Goal: Information Seeking & Learning: Learn about a topic

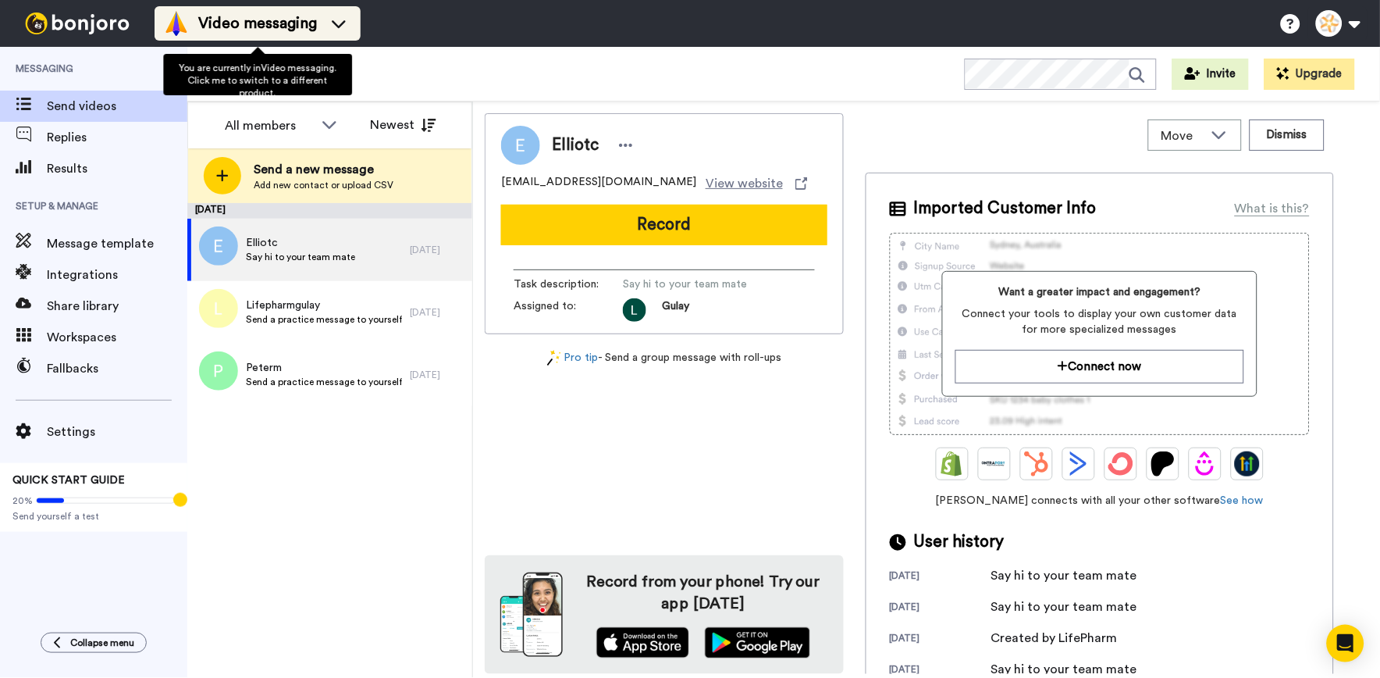
click at [274, 14] on span "Video messaging" at bounding box center [257, 23] width 119 height 22
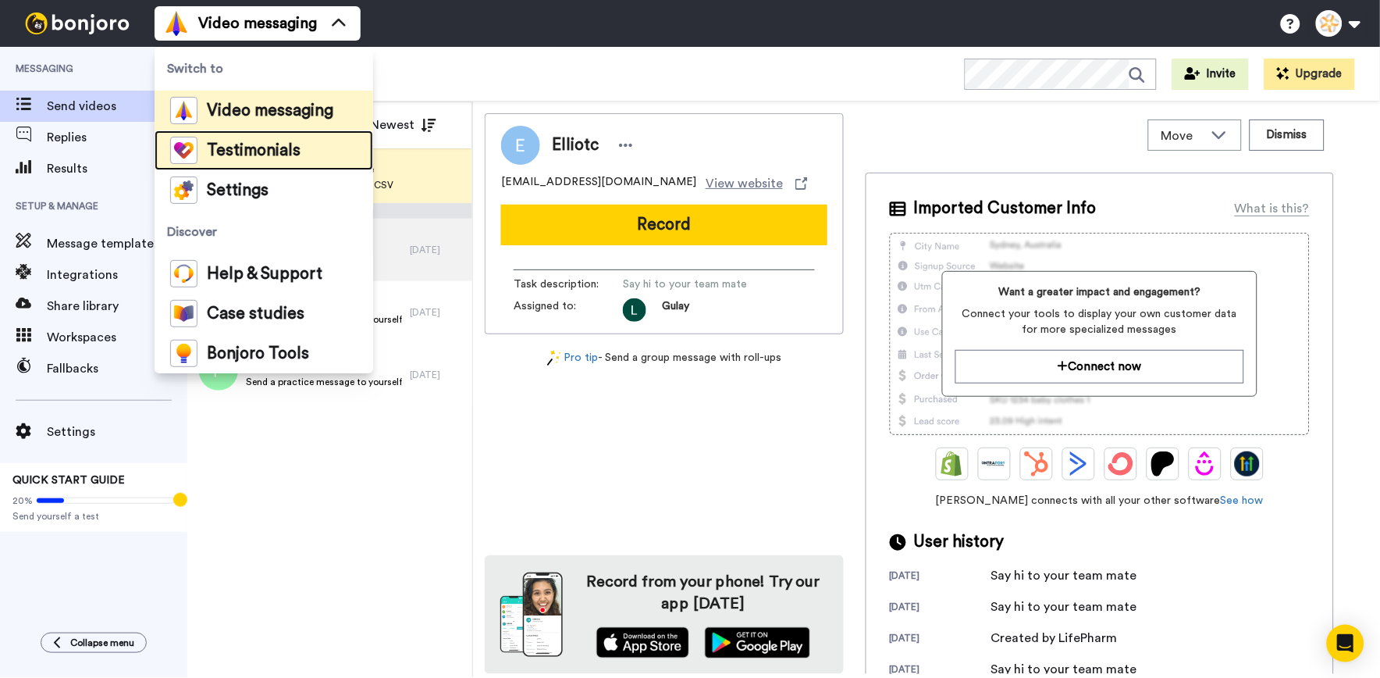
click at [269, 154] on span "Testimonials" at bounding box center [254, 151] width 94 height 16
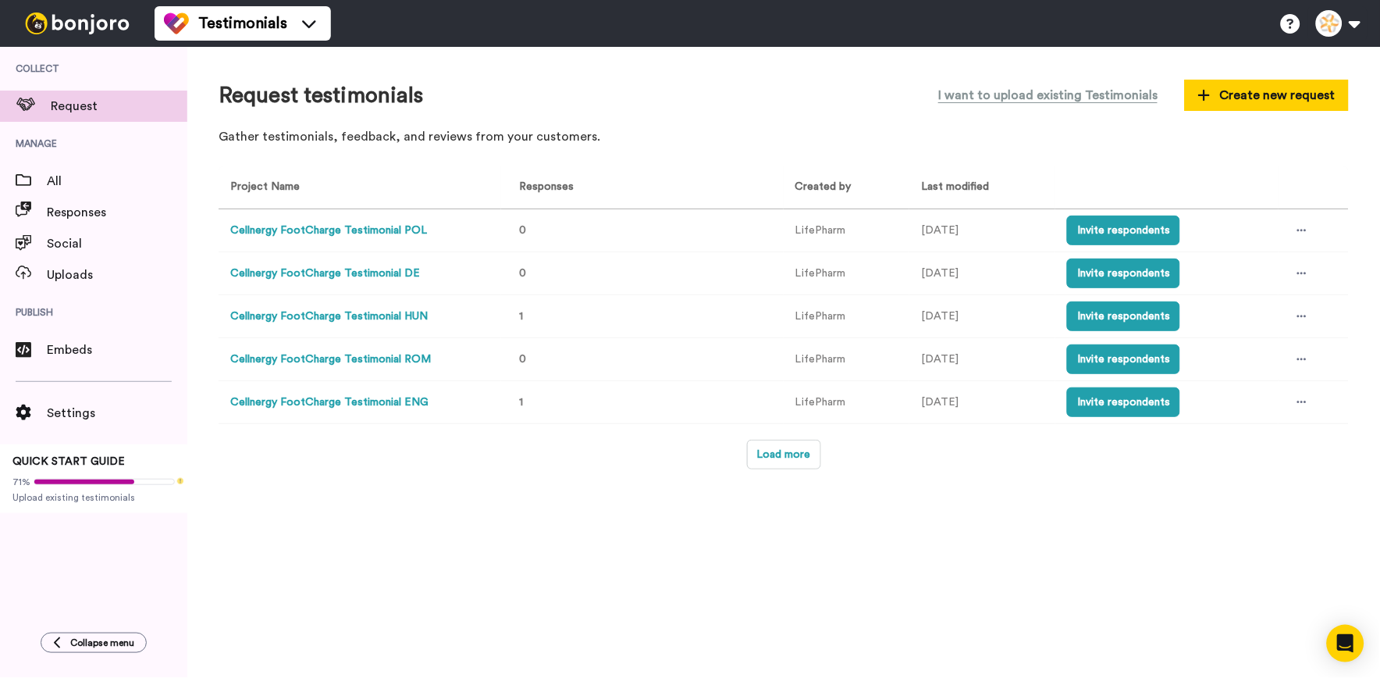
click at [744, 436] on div "Project Name Responses Created by Last modified Cellnergy FootCharge Testimonia…" at bounding box center [784, 318] width 1130 height 304
click at [782, 451] on button "Load more" at bounding box center [784, 454] width 74 height 30
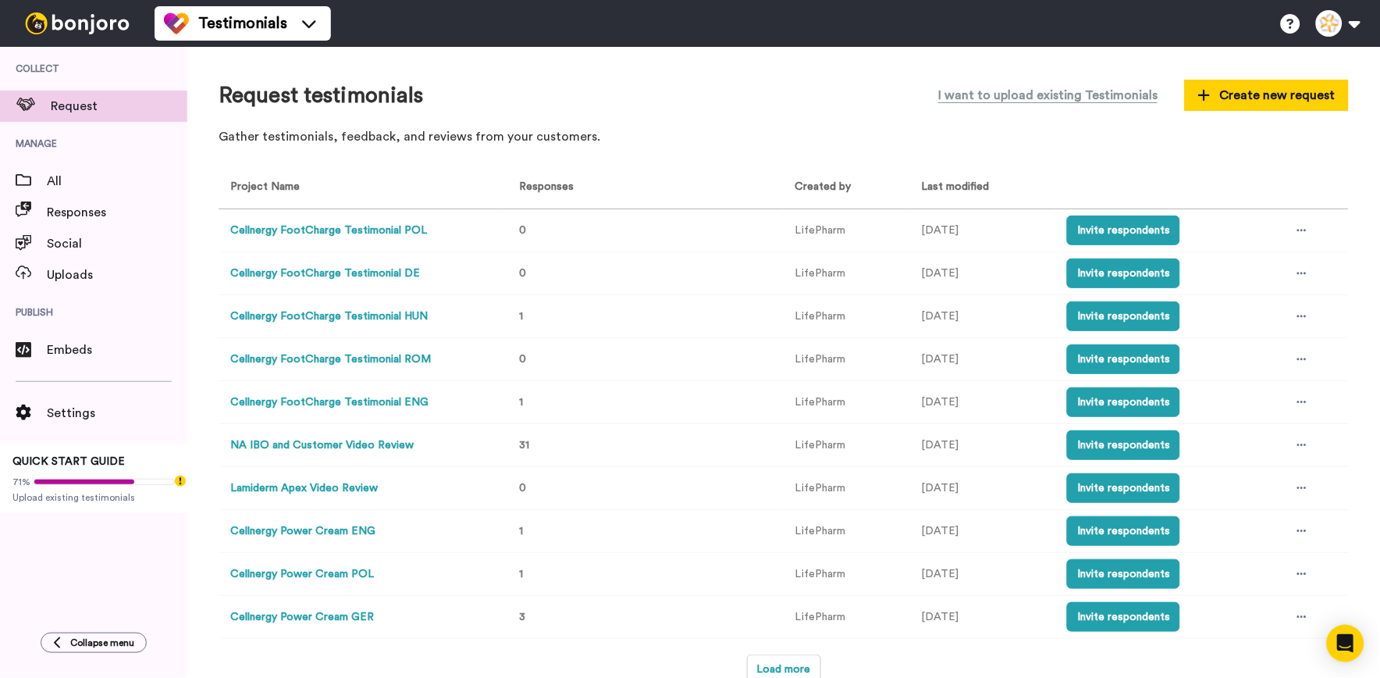
click at [0, 525] on html "Testimonials Help docs Settings Collect Request Manage All Responses Social Upl…" at bounding box center [690, 339] width 1380 height 678
click at [1346, 433] on div "Request testimonials I want to upload existing Testimonials Create new request …" at bounding box center [783, 362] width 1193 height 631
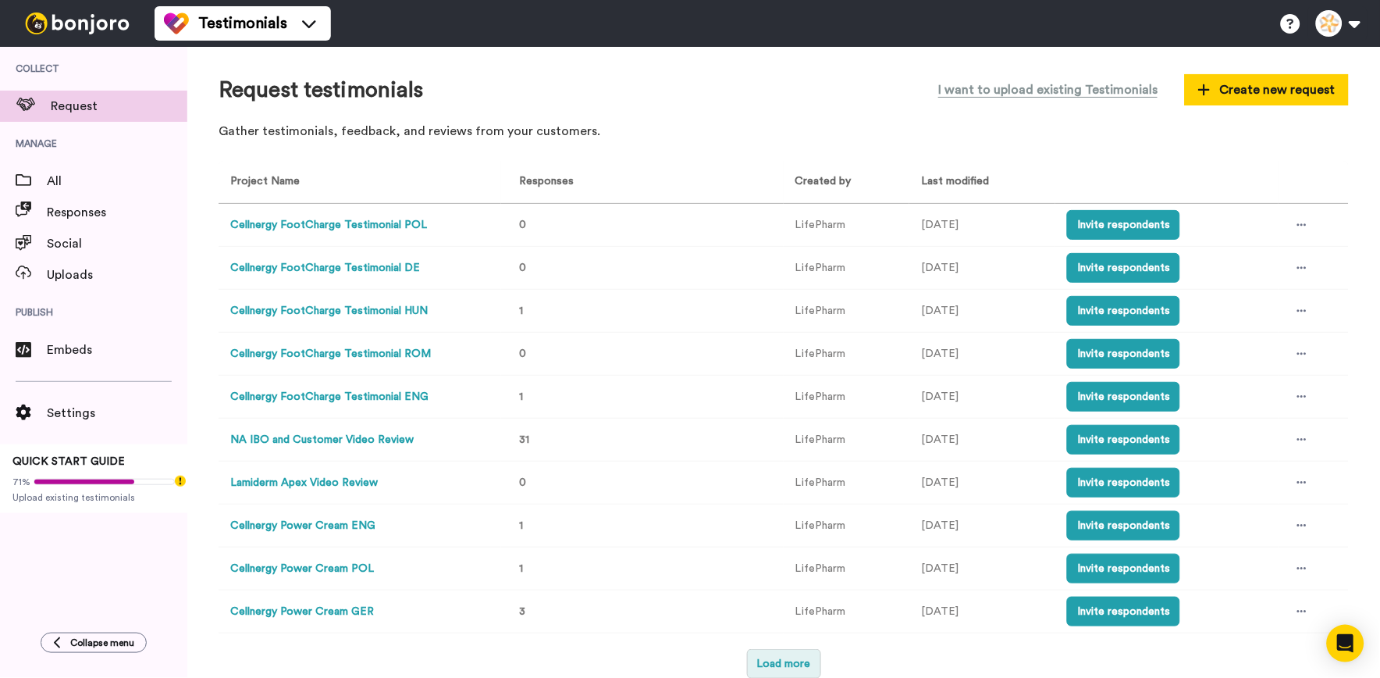
click at [763, 659] on button "Load more" at bounding box center [784, 664] width 74 height 30
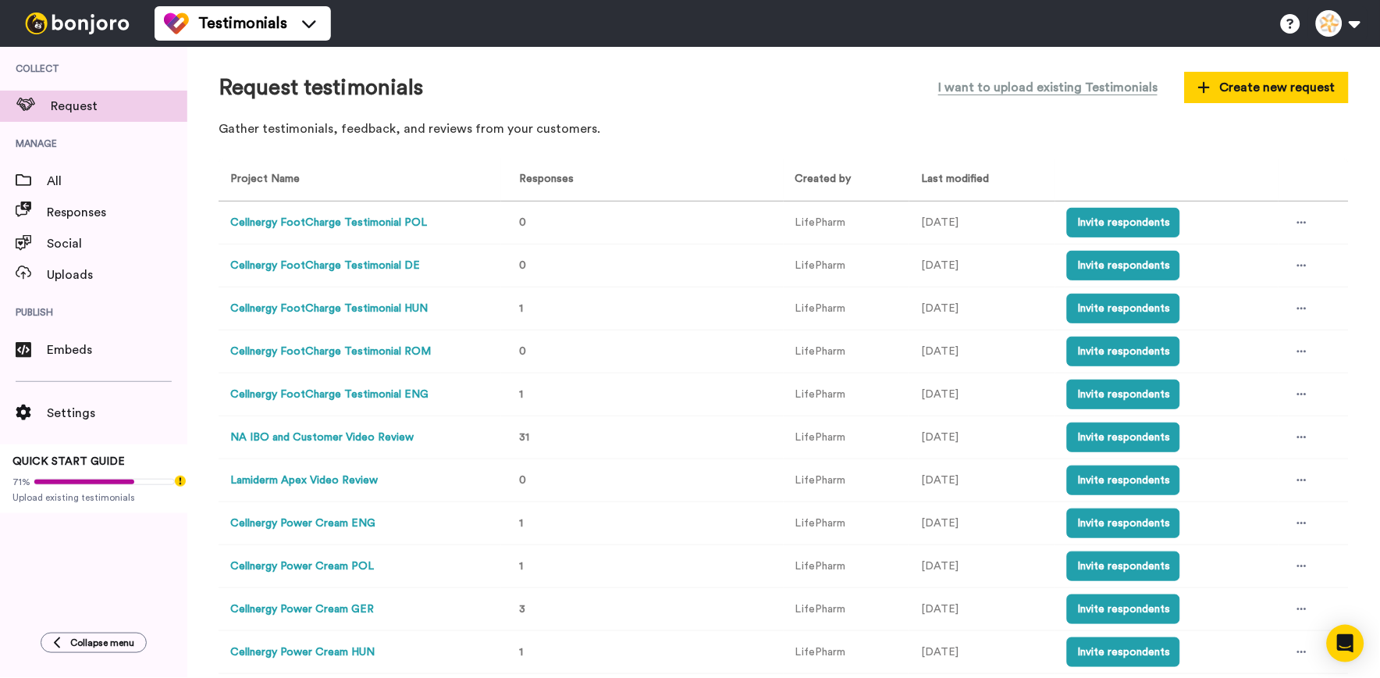
scroll to position [223, 0]
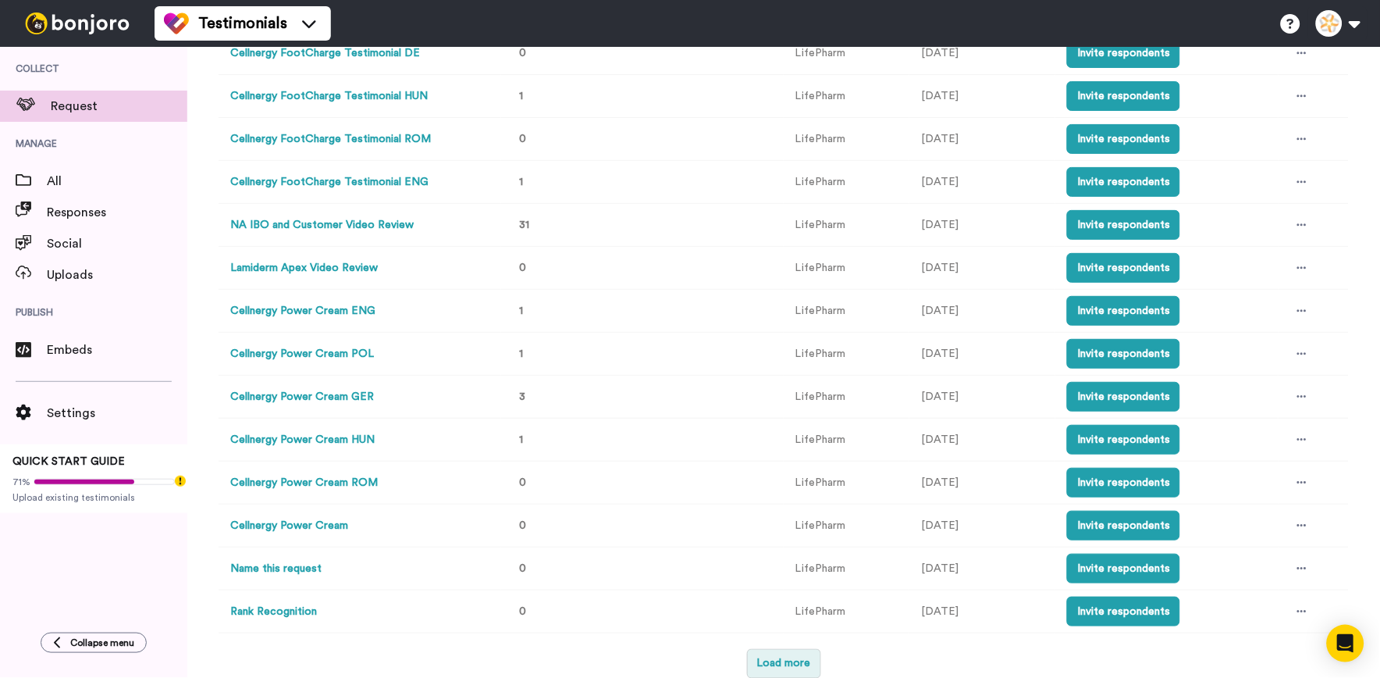
click at [766, 667] on button "Load more" at bounding box center [784, 664] width 74 height 30
